Goal: Task Accomplishment & Management: Use online tool/utility

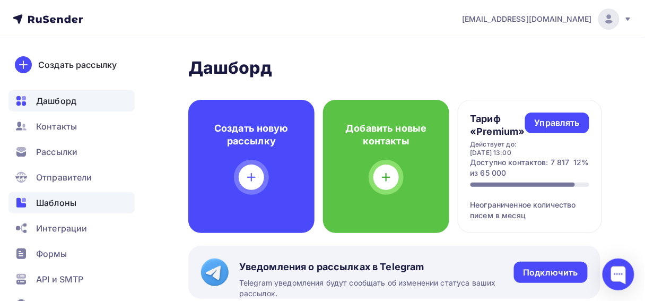
click at [51, 202] on span "Шаблоны" at bounding box center [56, 202] width 40 height 13
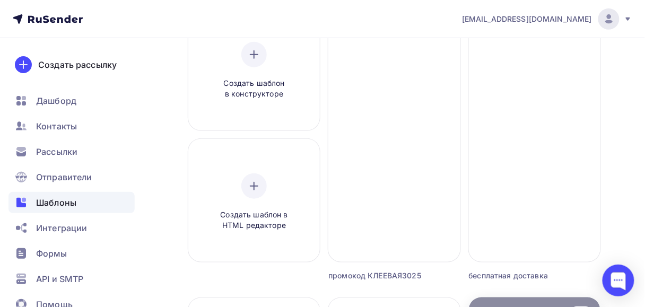
scroll to position [85, 0]
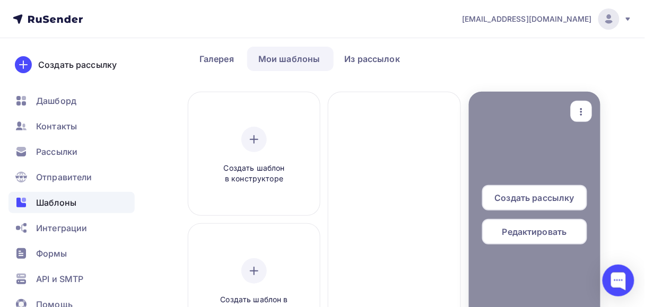
scroll to position [42, 0]
click at [576, 111] on icon "button" at bounding box center [581, 111] width 13 height 13
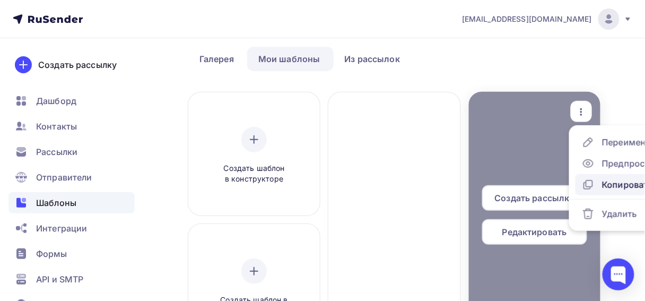
click at [606, 185] on div "Копировать" at bounding box center [627, 184] width 51 height 13
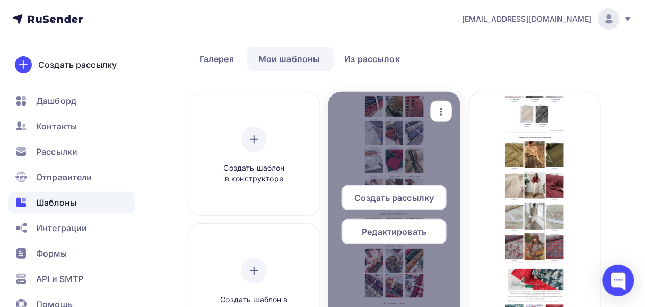
click at [439, 110] on icon "button" at bounding box center [441, 111] width 13 height 13
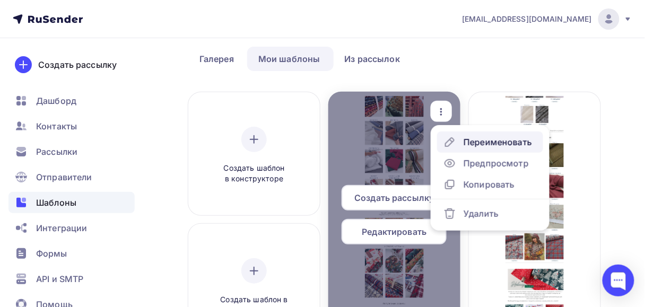
click at [482, 144] on div "Переименовать" at bounding box center [497, 142] width 68 height 13
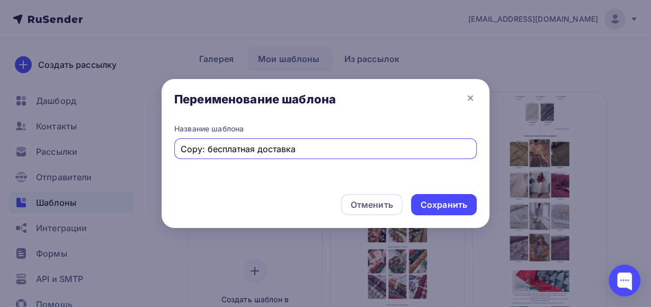
drag, startPoint x: 312, startPoint y: 152, endPoint x: 182, endPoint y: 145, distance: 130.0
click at [182, 145] on input "Copy: бесплатная доставка" at bounding box center [326, 149] width 290 height 13
type input "о"
click at [209, 148] on input "Осенниый" at bounding box center [326, 149] width 290 height 13
click at [222, 148] on input "Осенний" at bounding box center [326, 149] width 290 height 13
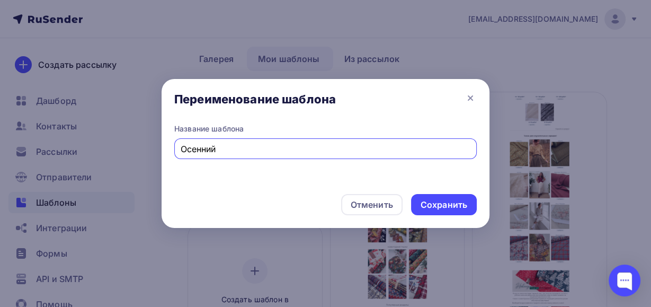
click at [217, 149] on input "Осенний" at bounding box center [326, 149] width 290 height 13
click at [218, 151] on input "Осенний" at bounding box center [326, 149] width 290 height 13
click at [227, 157] on div "Осенний" at bounding box center [325, 148] width 303 height 21
click at [226, 146] on input "Осенний" at bounding box center [326, 149] width 290 height 13
type input "Осенний Флёр"
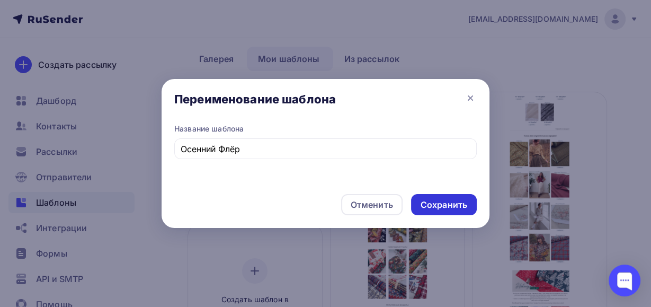
click at [442, 205] on div "Сохранить" at bounding box center [444, 205] width 47 height 12
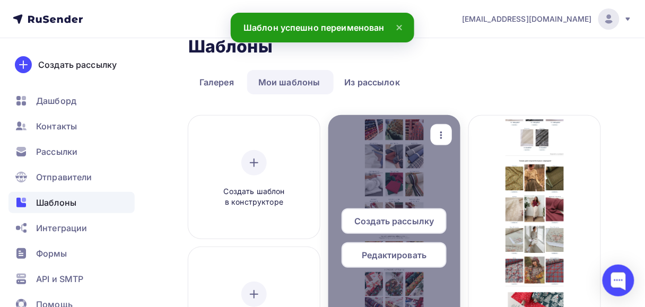
scroll to position [0, 0]
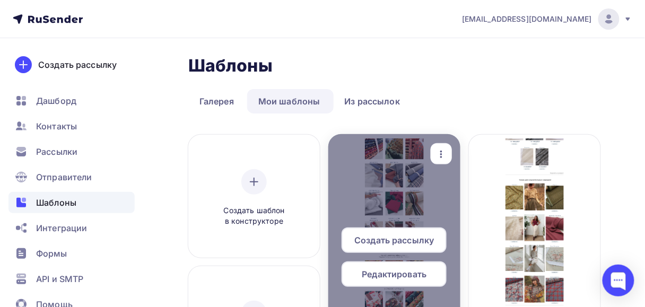
click at [393, 268] on span "Редактировать" at bounding box center [394, 274] width 65 height 13
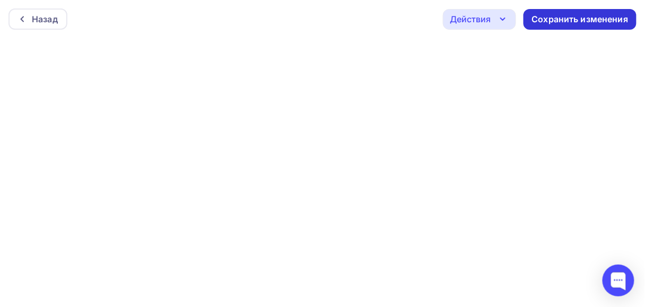
click at [536, 22] on div "Сохранить изменения" at bounding box center [580, 19] width 96 height 12
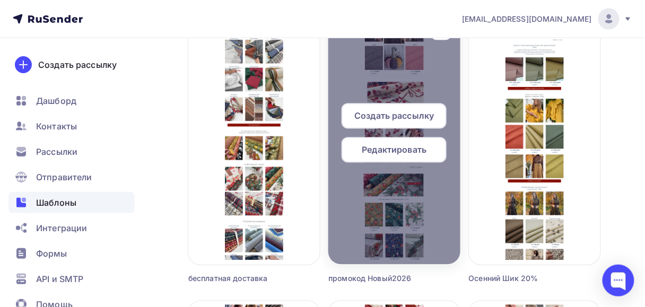
scroll to position [424, 0]
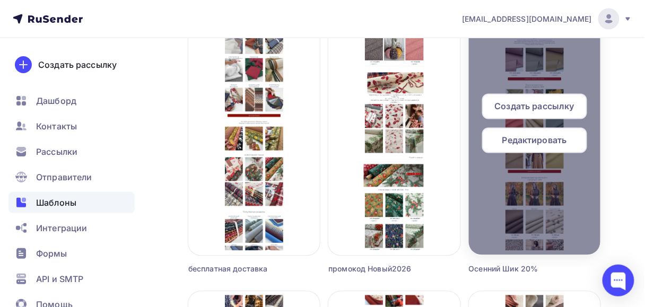
click at [527, 145] on span "Редактировать" at bounding box center [534, 140] width 65 height 13
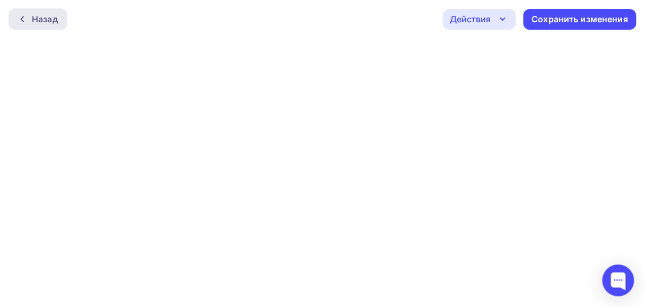
click at [33, 17] on div "Назад" at bounding box center [45, 19] width 26 height 13
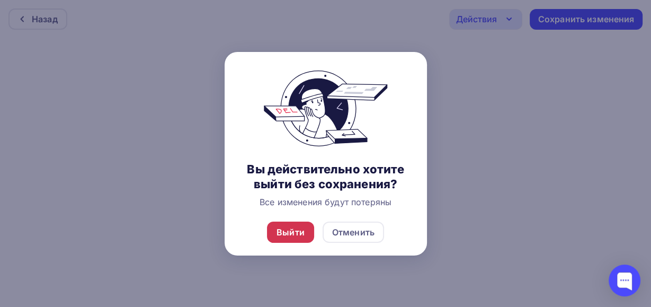
click at [289, 228] on div "Выйти" at bounding box center [291, 232] width 28 height 13
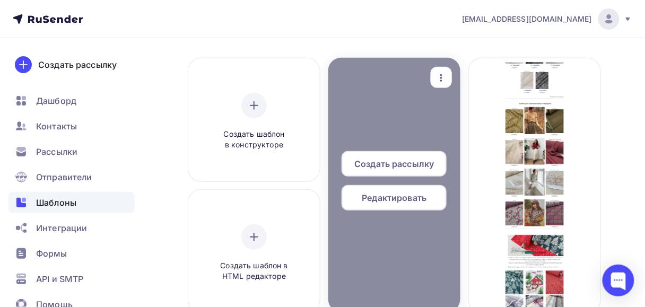
scroll to position [127, 0]
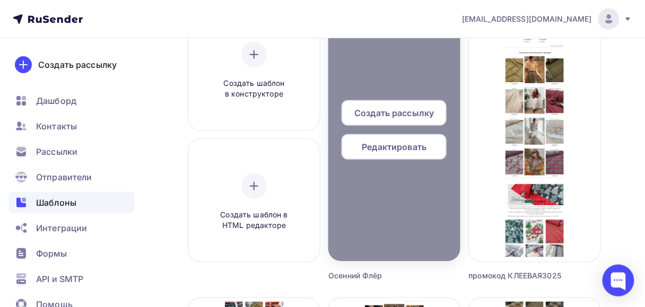
click at [378, 148] on span "Редактировать" at bounding box center [394, 146] width 65 height 13
